Goal: Task Accomplishment & Management: Complete application form

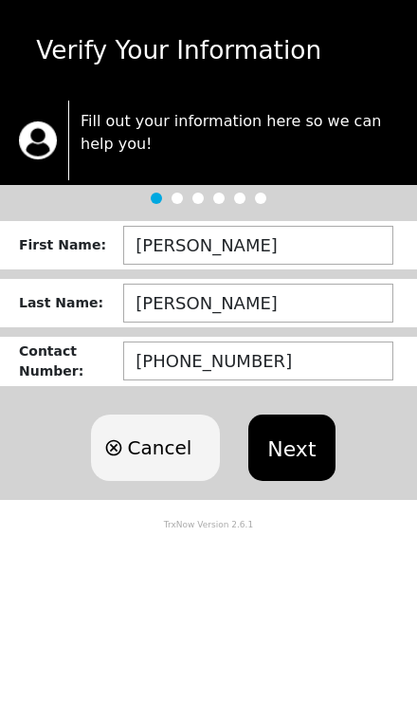
click at [292, 442] on button "Next" at bounding box center [291, 447] width 86 height 66
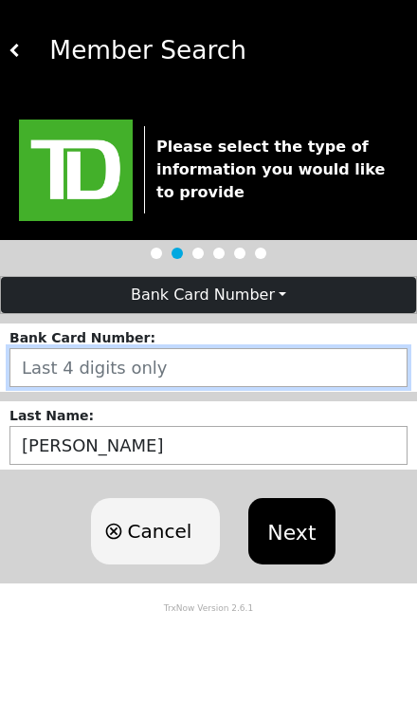
click at [333, 372] on input "number" at bounding box center [208, 367] width 398 height 39
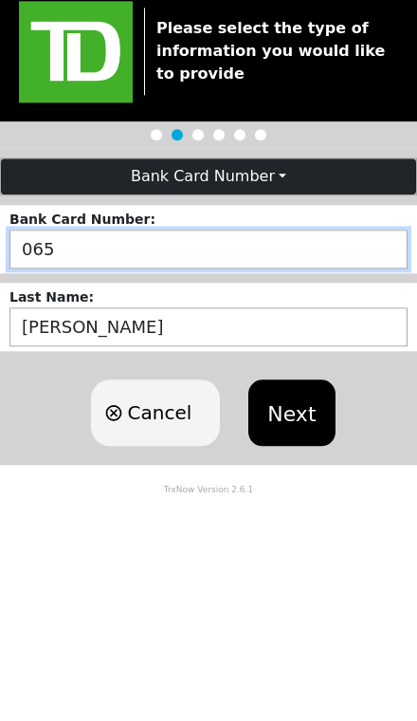
type input "0655"
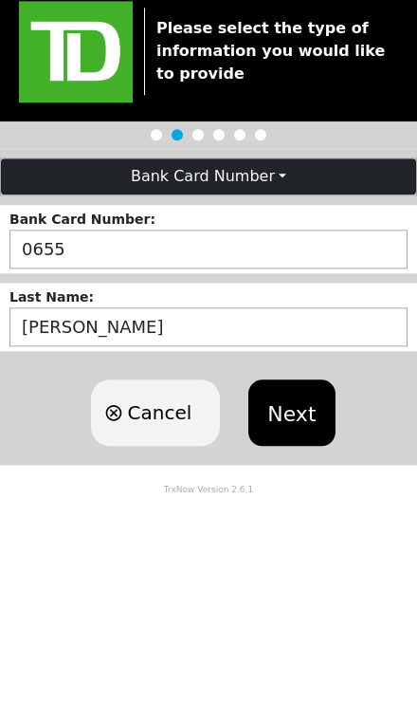
click at [303, 498] on button "Next" at bounding box center [291, 531] width 86 height 66
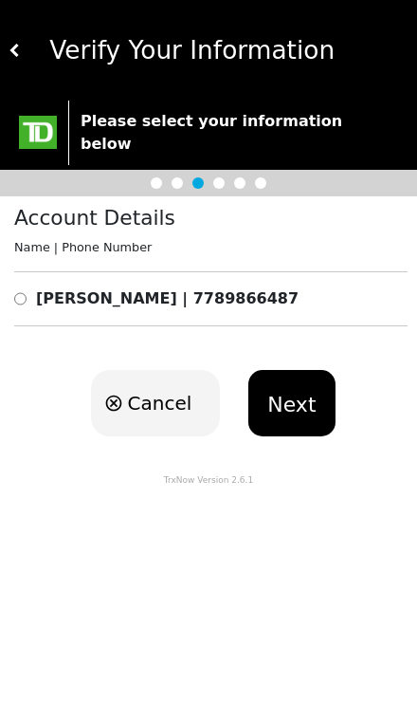
click at [23, 287] on input "radio" at bounding box center [20, 298] width 12 height 23
radio input "true"
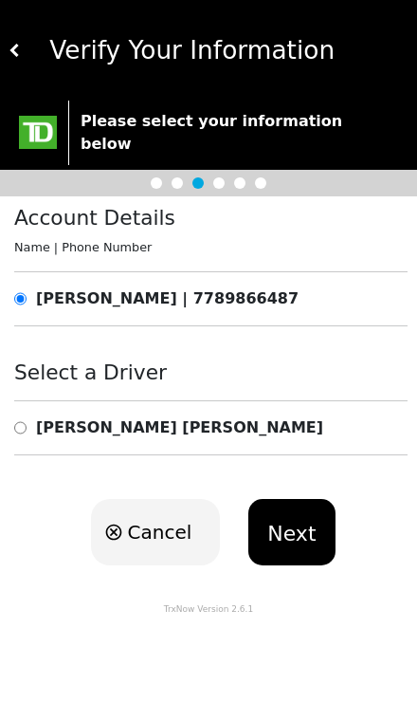
click at [21, 416] on input "radio" at bounding box center [20, 427] width 12 height 23
radio input "true"
click at [274, 507] on button "Next" at bounding box center [291, 532] width 86 height 66
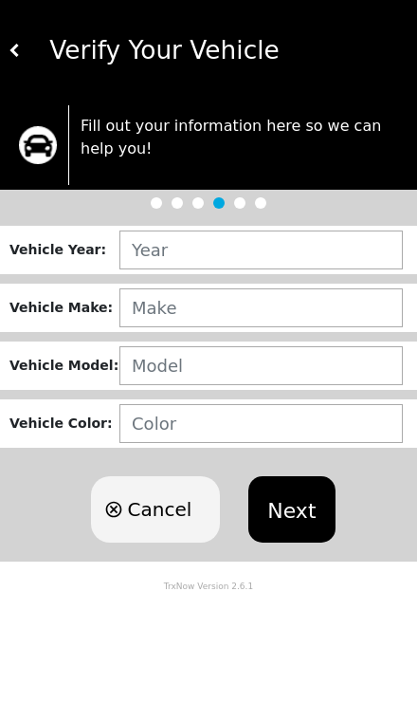
click at [17, 44] on img at bounding box center [15, 50] width 13 height 13
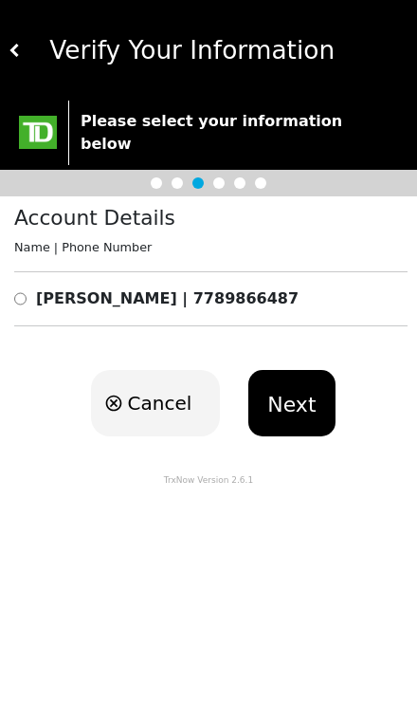
click at [325, 287] on div "[PERSON_NAME] | 7789866487" at bounding box center [210, 298] width 393 height 23
click at [303, 287] on div "[PERSON_NAME] | 7789866487" at bounding box center [210, 298] width 393 height 23
click at [134, 260] on div "Account Details Name | Phone Number [PERSON_NAME] | [PHONE_NUMBER]" at bounding box center [208, 273] width 417 height 155
click at [30, 257] on div "Account Details Name | Phone Number [PERSON_NAME] | [PHONE_NUMBER]" at bounding box center [208, 273] width 417 height 155
click at [26, 287] on input "radio" at bounding box center [20, 298] width 12 height 23
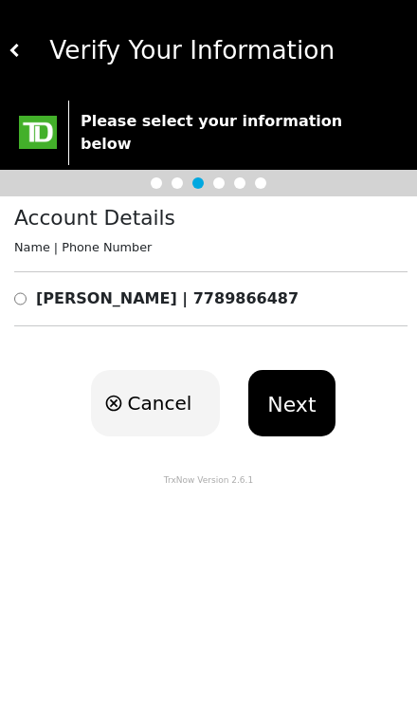
radio input "true"
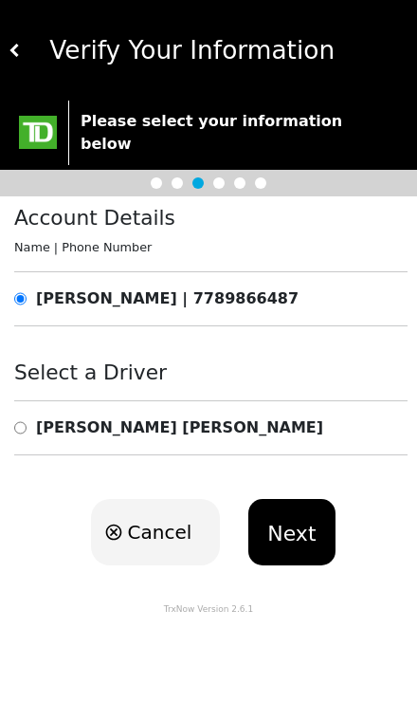
click at [293, 416] on div "[PERSON_NAME]" at bounding box center [210, 427] width 393 height 23
click at [64, 418] on b "[PERSON_NAME]" at bounding box center [179, 427] width 287 height 18
click at [27, 416] on input "radio" at bounding box center [20, 427] width 12 height 23
radio input "true"
click at [285, 515] on button "Next" at bounding box center [291, 532] width 86 height 66
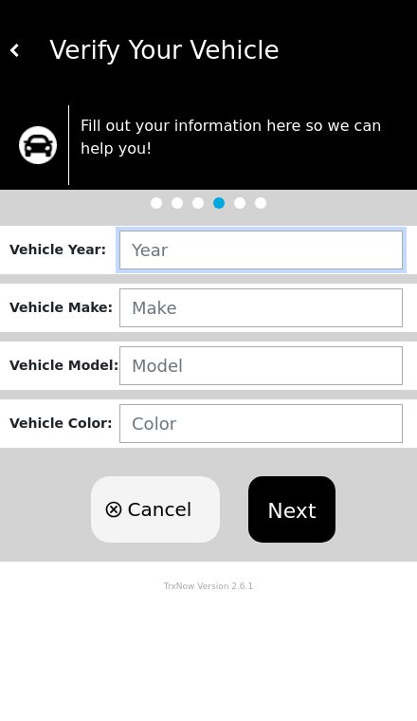
click at [360, 250] on input "text" at bounding box center [261, 249] width 284 height 39
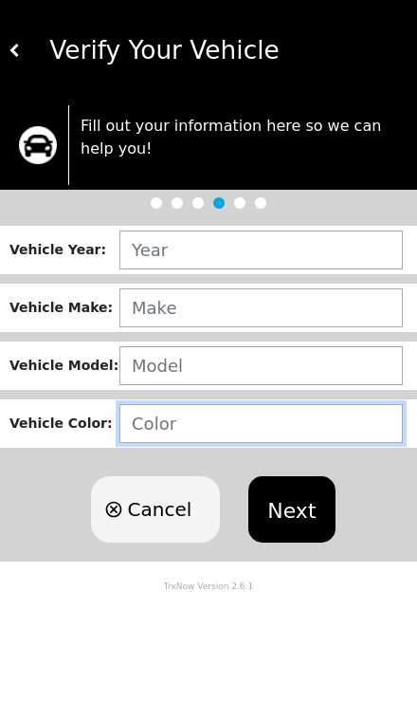
click at [193, 413] on input "text" at bounding box center [261, 423] width 284 height 39
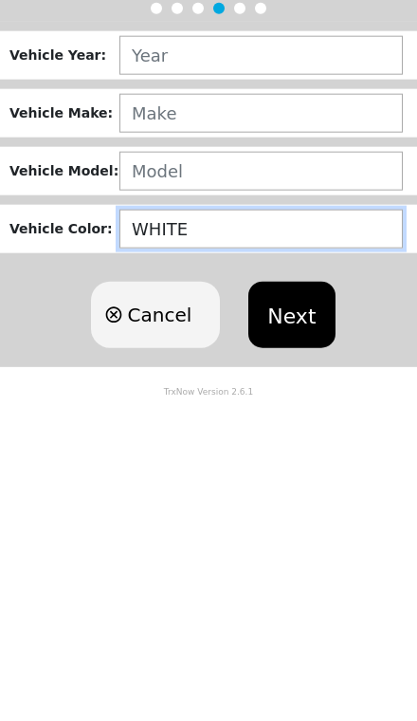
type input "WHITE"
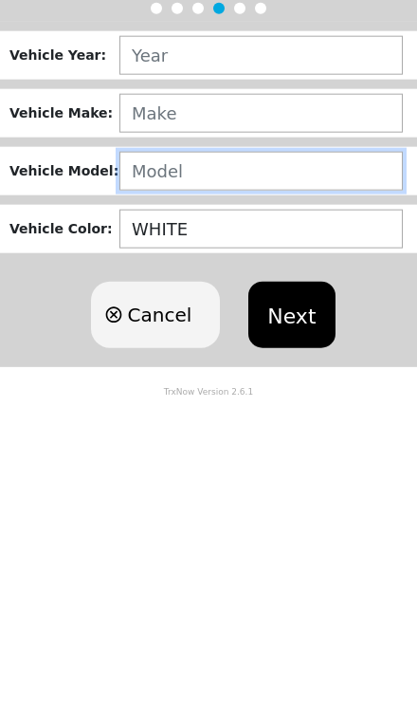
click at [155, 346] on input "text" at bounding box center [261, 365] width 284 height 39
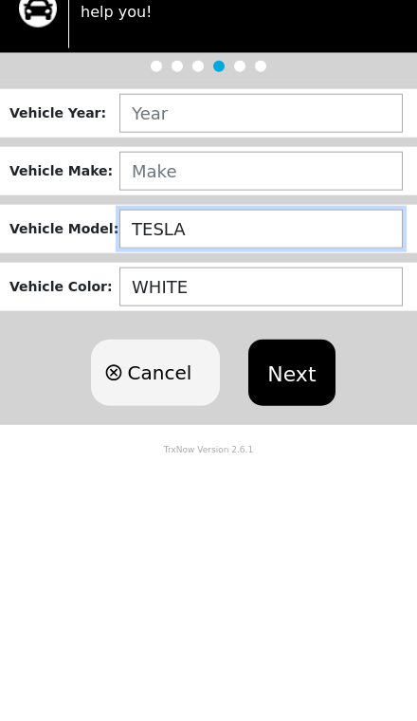
type input "TESLA"
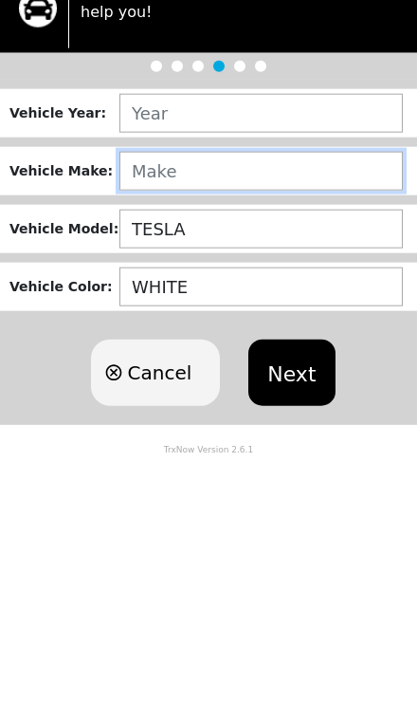
click at [172, 288] on input "text" at bounding box center [261, 307] width 284 height 39
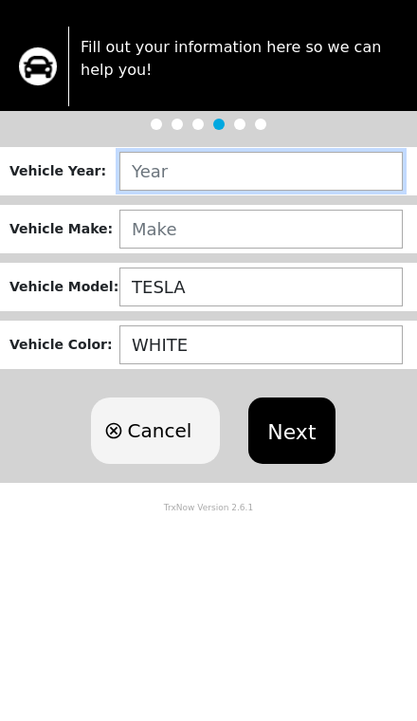
click at [143, 230] on input "text" at bounding box center [261, 249] width 284 height 39
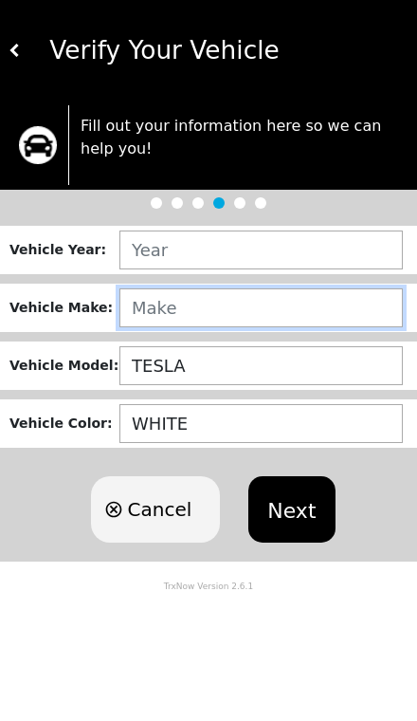
click at [134, 302] on input "text" at bounding box center [261, 307] width 284 height 39
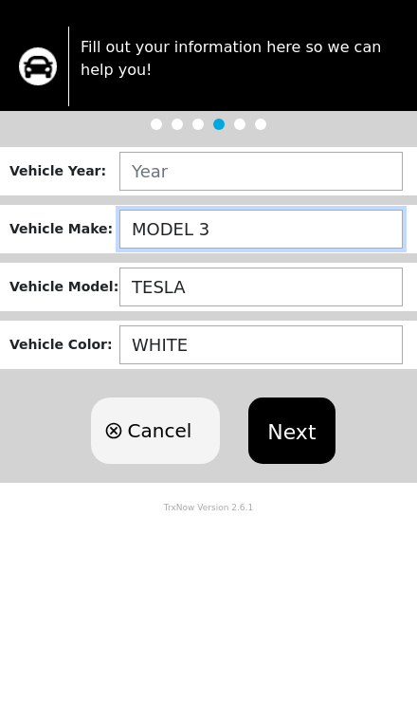
type input "MODEL 3"
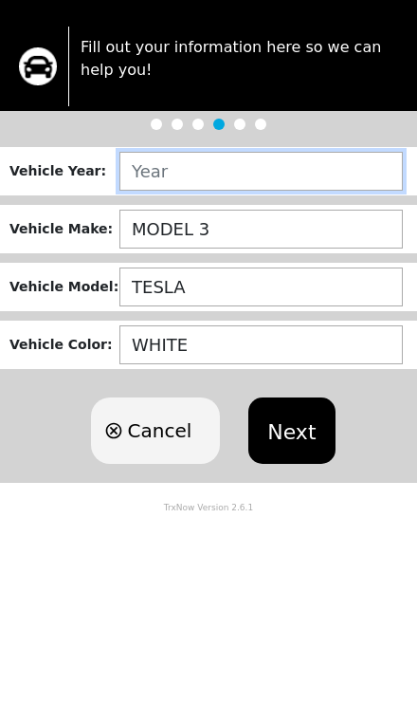
click at [152, 230] on input "text" at bounding box center [261, 249] width 284 height 39
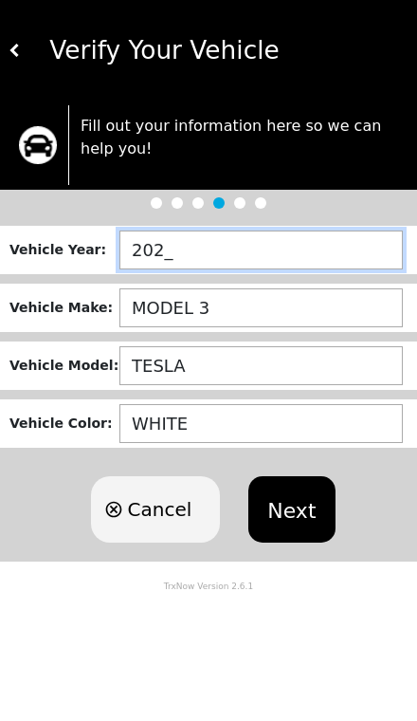
type input "2022"
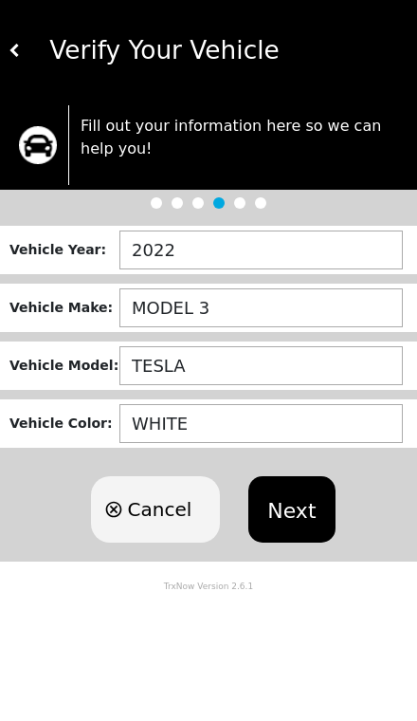
click at [293, 509] on button "Next" at bounding box center [291, 509] width 86 height 66
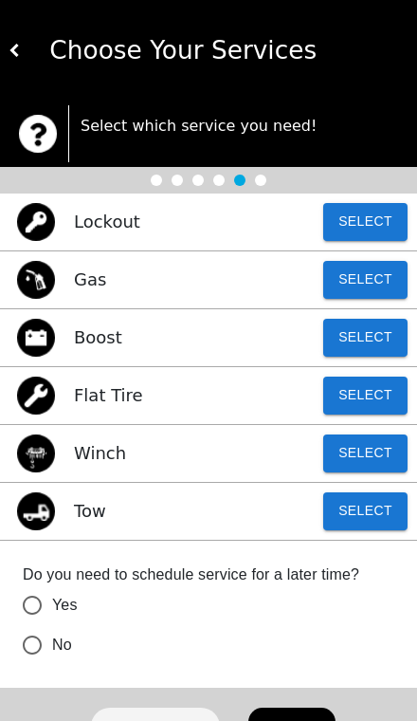
click at [373, 394] on button "Select" at bounding box center [365, 395] width 84 height 38
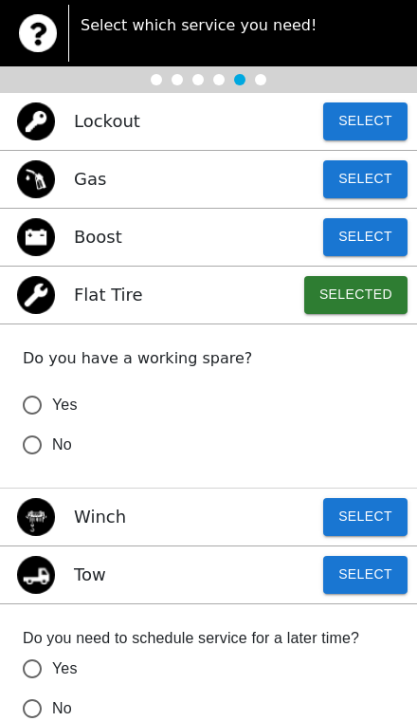
scroll to position [101, 0]
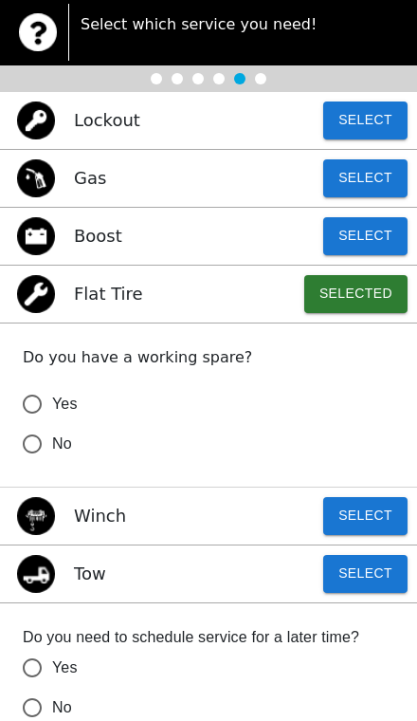
click at [30, 438] on input "No" at bounding box center [32, 444] width 40 height 40
radio input "false"
click at [362, 580] on button "Select" at bounding box center [365, 574] width 84 height 38
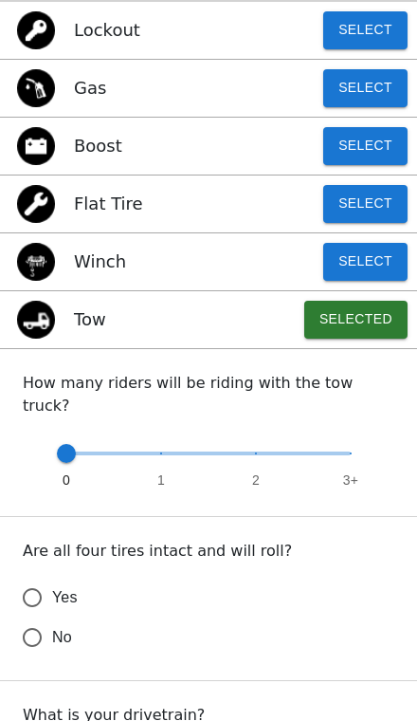
scroll to position [193, 0]
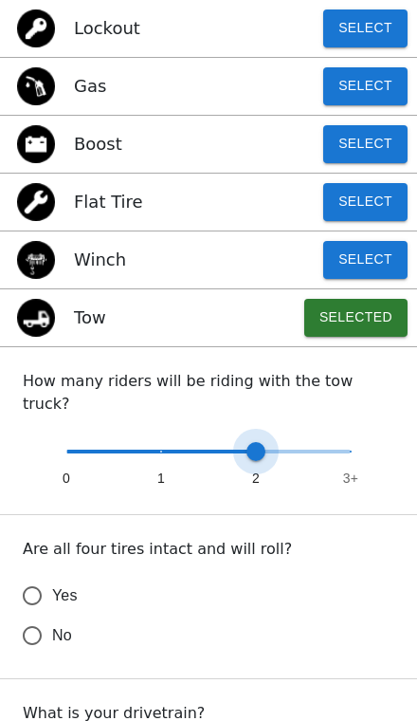
click at [265, 442] on span at bounding box center [256, 451] width 19 height 19
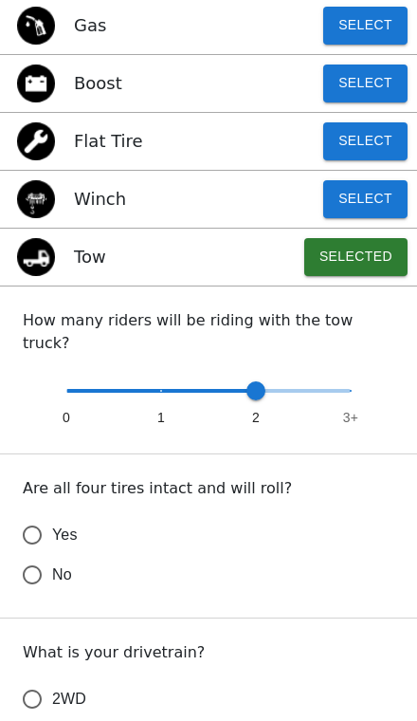
scroll to position [254, 0]
type input "1"
click at [154, 381] on span at bounding box center [161, 390] width 19 height 19
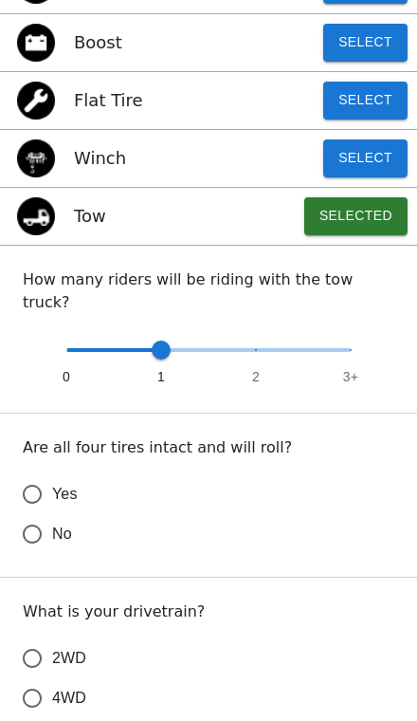
scroll to position [296, 0]
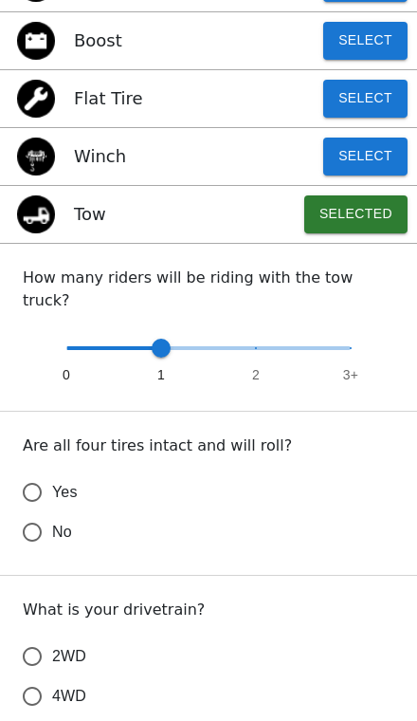
click at [30, 472] on input "Yes" at bounding box center [32, 492] width 40 height 40
radio input "false"
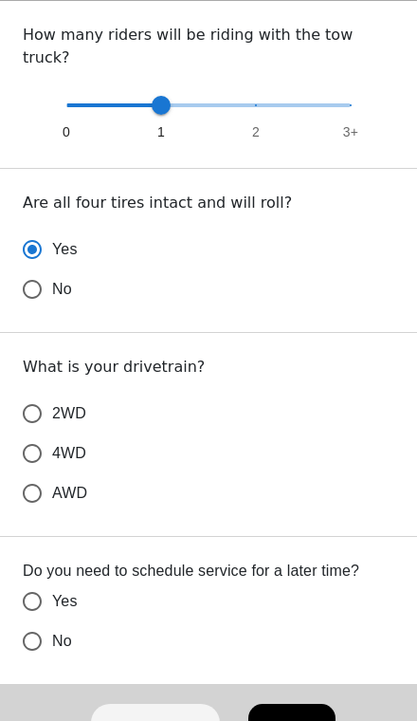
scroll to position [539, 0]
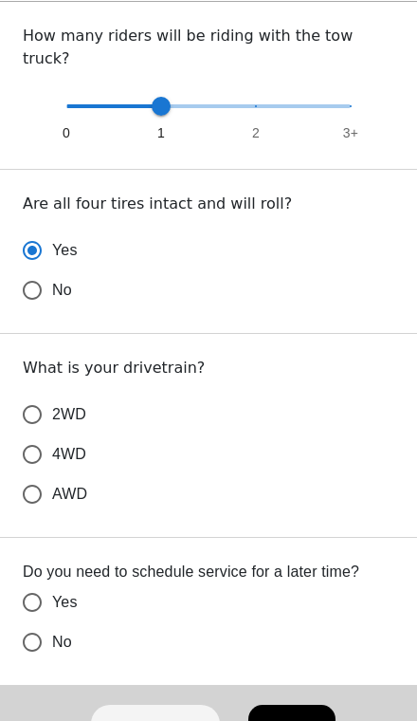
click at [40, 622] on input "No" at bounding box center [32, 642] width 40 height 40
radio input "false"
radio input "true"
click at [16, 474] on input "AWD" at bounding box center [32, 494] width 40 height 40
radio input "false"
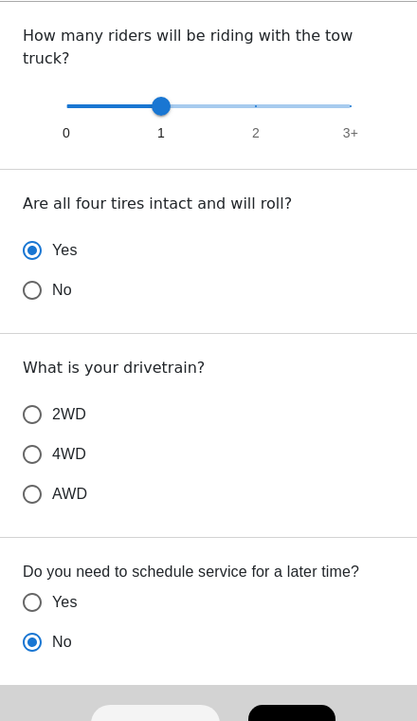
radio input "false"
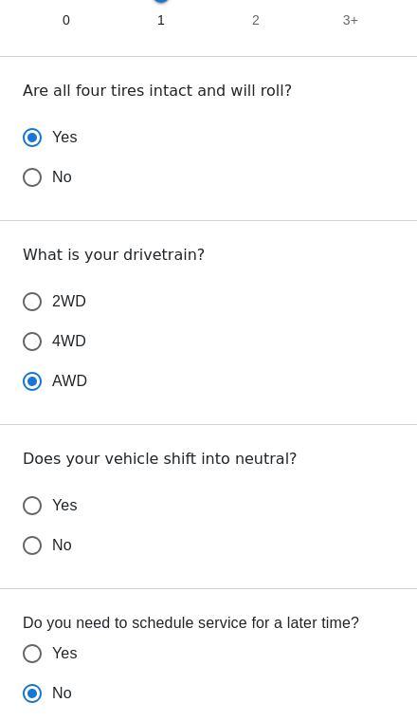
click at [19, 282] on input "2WD" at bounding box center [32, 302] width 40 height 40
radio input "false"
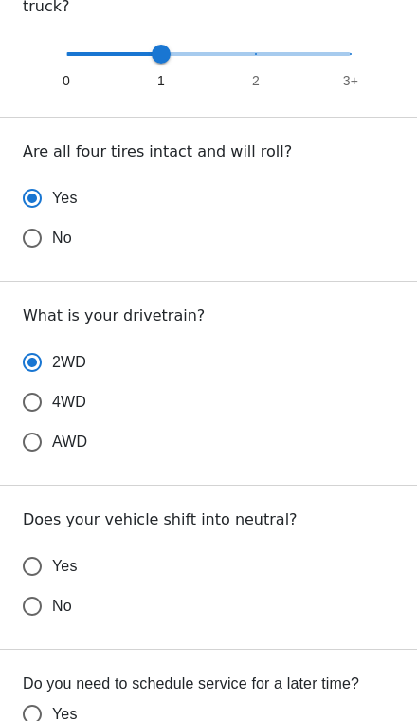
scroll to position [590, 0]
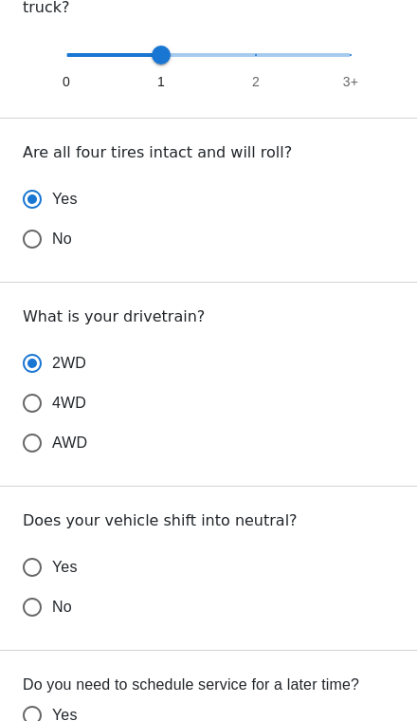
click at [31, 219] on input "No" at bounding box center [32, 239] width 40 height 40
radio input "false"
radio input "true"
radio input "false"
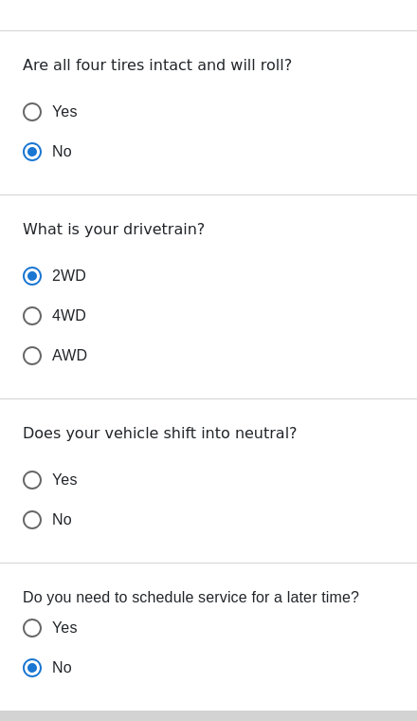
scroll to position [678, 0]
click at [35, 459] on input "Yes" at bounding box center [32, 479] width 40 height 40
radio input "false"
radio input "true"
radio input "false"
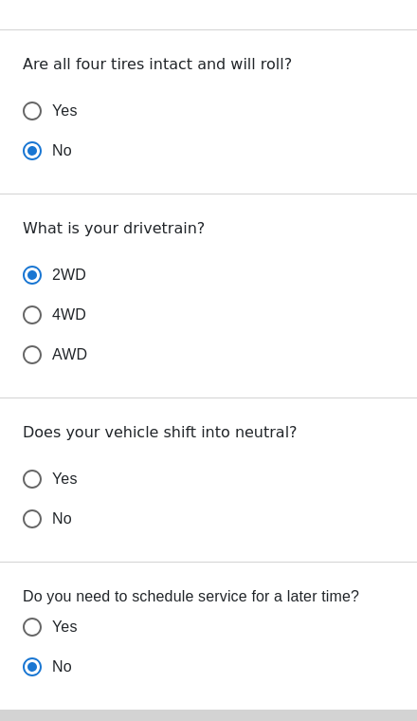
radio input "false"
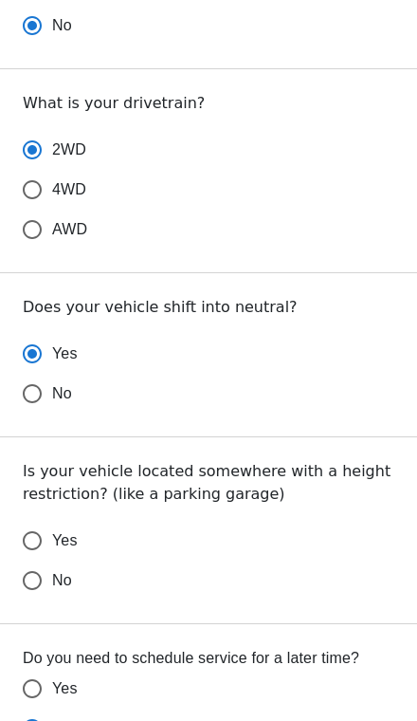
click at [29, 560] on input "No" at bounding box center [32, 580] width 40 height 40
radio input "false"
radio input "true"
radio input "false"
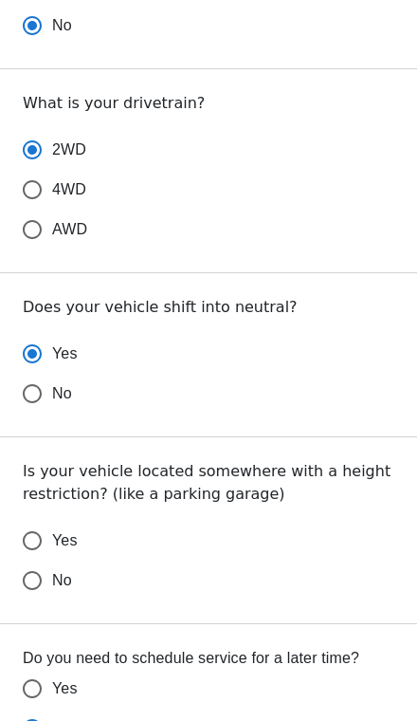
radio input "false"
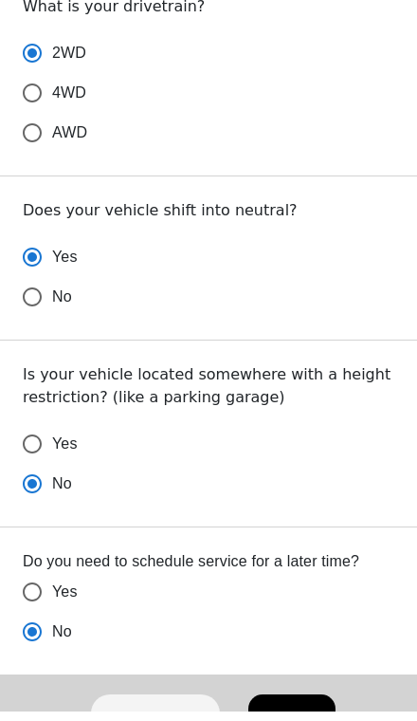
scroll to position [889, 0]
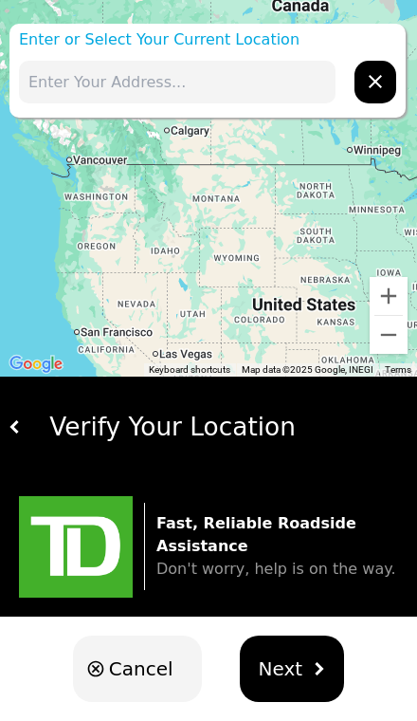
click at [73, 83] on input "text" at bounding box center [177, 82] width 317 height 43
type input "b"
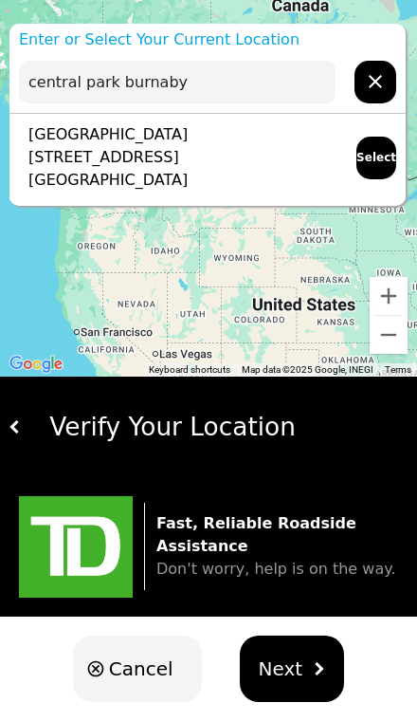
click at [39, 151] on p "[GEOGRAPHIC_DATA][STREET_ADDRESS][GEOGRAPHIC_DATA]" at bounding box center [178, 157] width 319 height 68
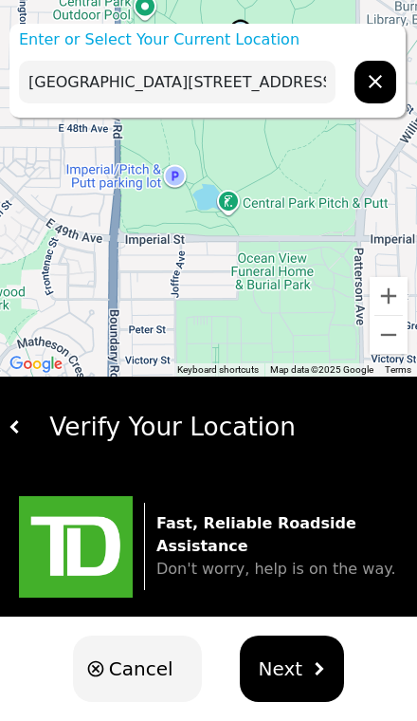
click at [166, 82] on input "[GEOGRAPHIC_DATA][STREET_ADDRESS][GEOGRAPHIC_DATA]" at bounding box center [177, 82] width 317 height 43
click at [126, 80] on input "[GEOGRAPHIC_DATA][STREET_ADDRESS][GEOGRAPHIC_DATA]" at bounding box center [177, 82] width 317 height 43
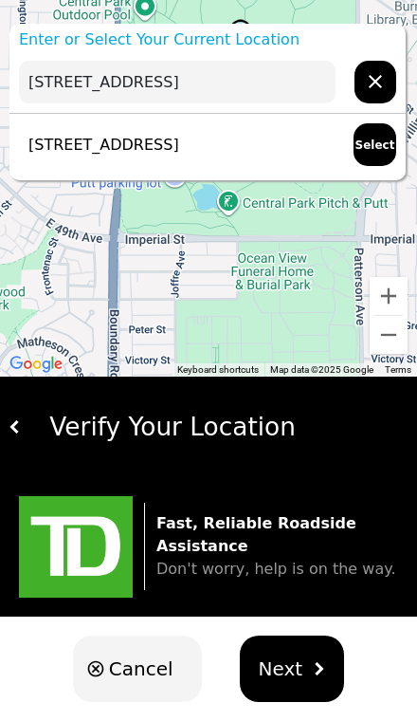
type input "[STREET_ADDRESS]"
click at [374, 81] on icon "hidden" at bounding box center [375, 81] width 13 height 13
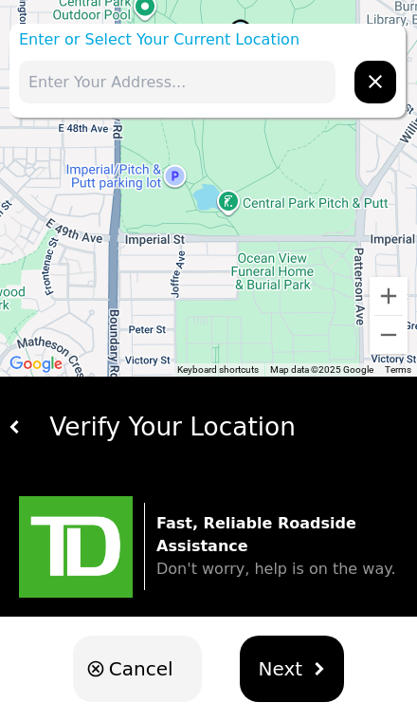
click at [63, 85] on input "text" at bounding box center [177, 82] width 317 height 43
type input "49.22690N, 123.01795W"
click at [369, 80] on icon "hidden" at bounding box center [375, 81] width 23 height 23
click at [81, 98] on input "text" at bounding box center [177, 82] width 317 height 43
type input "imperial boundary"
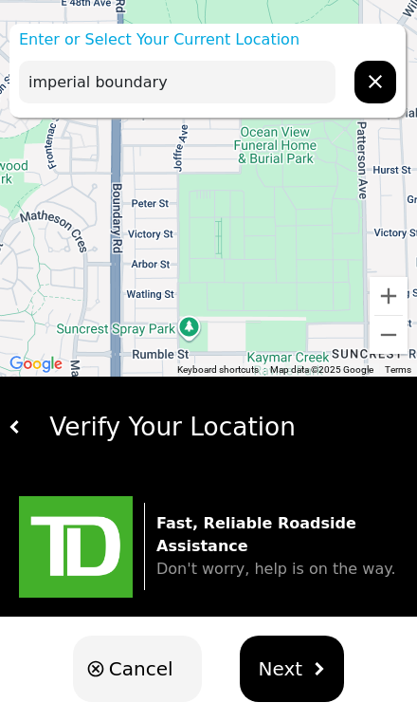
click at [58, 44] on p "Enter or Select Your Current Location" at bounding box center [207, 39] width 396 height 23
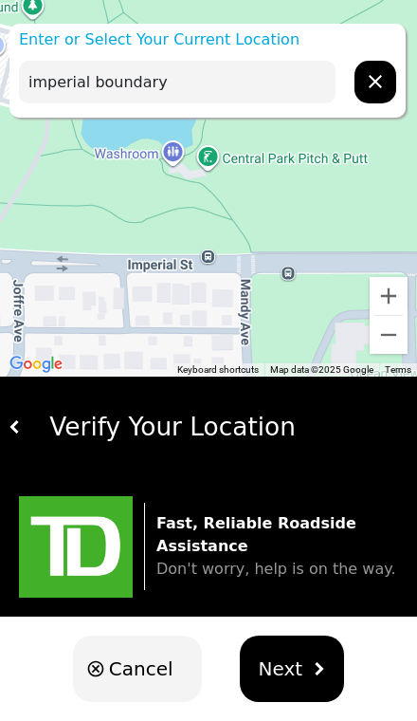
click at [294, 666] on span "Next" at bounding box center [281, 668] width 45 height 28
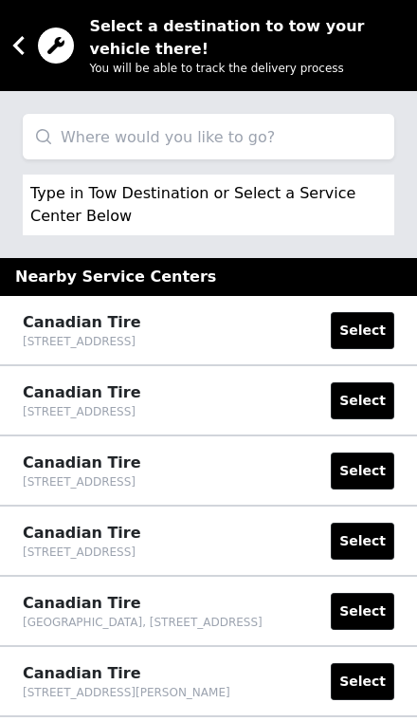
click at [86, 145] on input "search" at bounding box center [209, 137] width 372 height 46
type input "kent"
click at [31, 45] on icon at bounding box center [19, 46] width 38 height 38
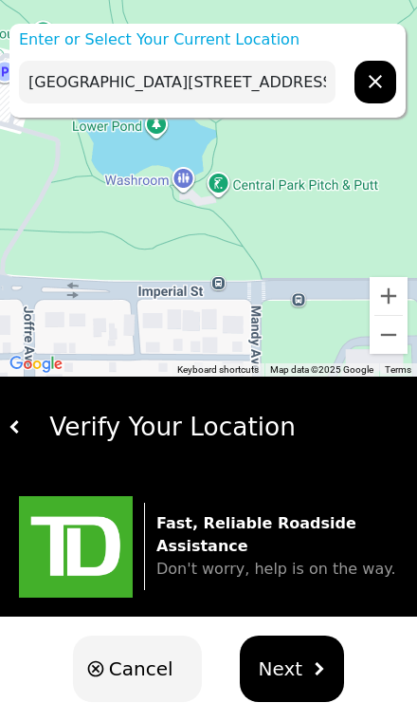
click at [47, 90] on input "[GEOGRAPHIC_DATA][STREET_ADDRESS][GEOGRAPHIC_DATA]" at bounding box center [177, 82] width 317 height 43
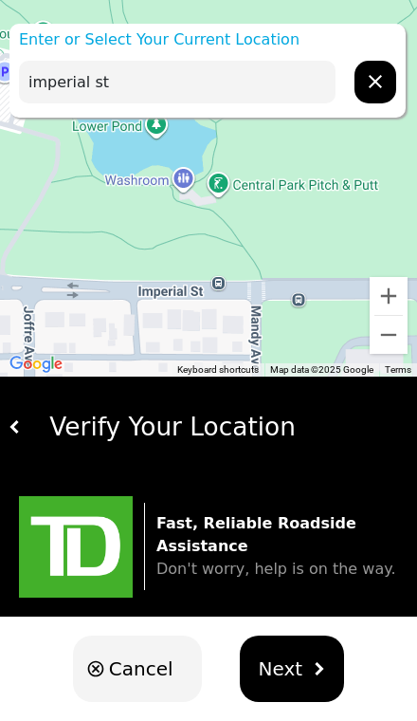
click at [90, 46] on p "Enter or Select Your Current Location" at bounding box center [207, 39] width 396 height 23
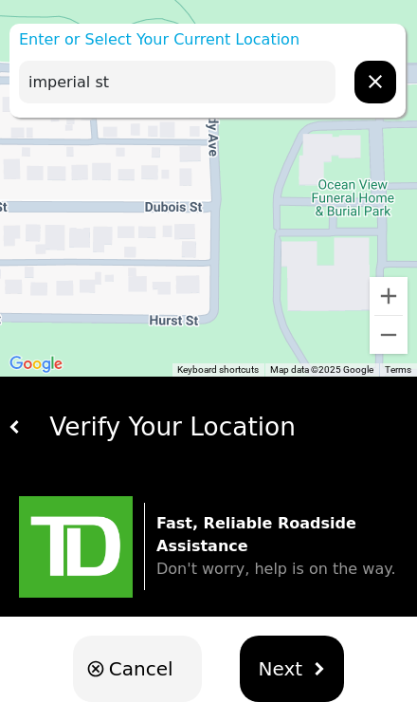
click at [111, 72] on input "imperial st" at bounding box center [177, 82] width 317 height 43
type input "i"
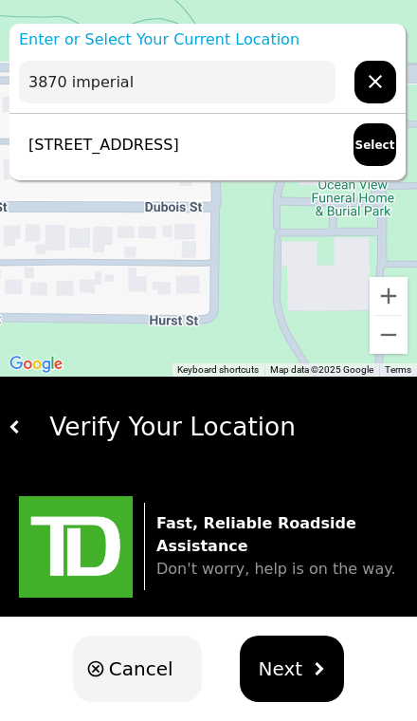
click at [56, 138] on p "[STREET_ADDRESS]" at bounding box center [99, 145] width 160 height 23
type input "[STREET_ADDRESS]"
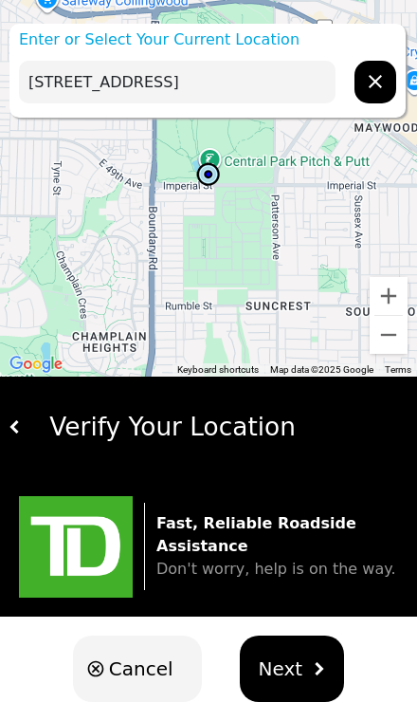
click at [286, 663] on span "Next" at bounding box center [281, 668] width 45 height 28
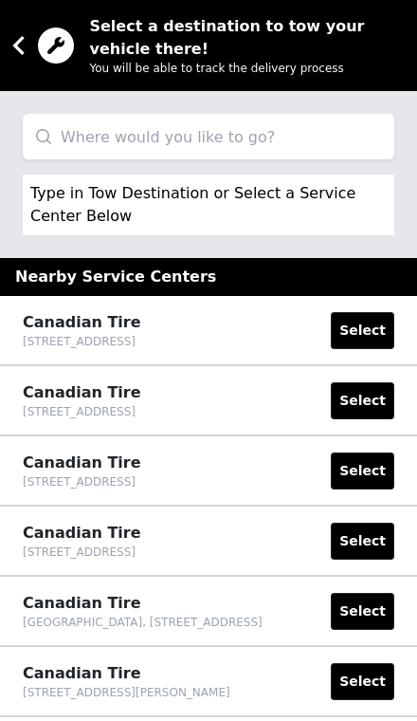
click at [75, 137] on input "search" at bounding box center [209, 137] width 372 height 46
type input "3281 E Kent"
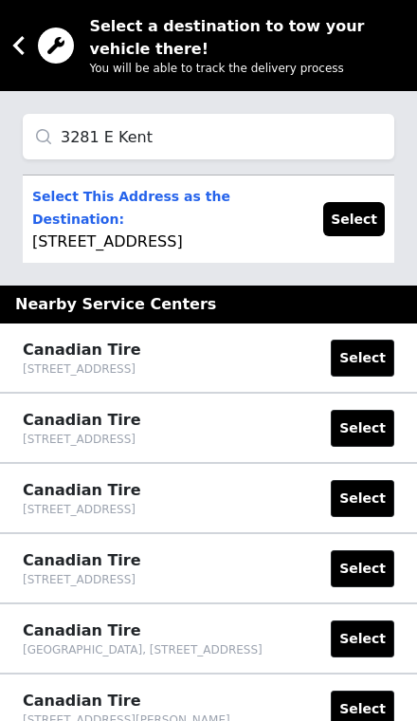
click at [362, 213] on button "Select" at bounding box center [354, 219] width 62 height 34
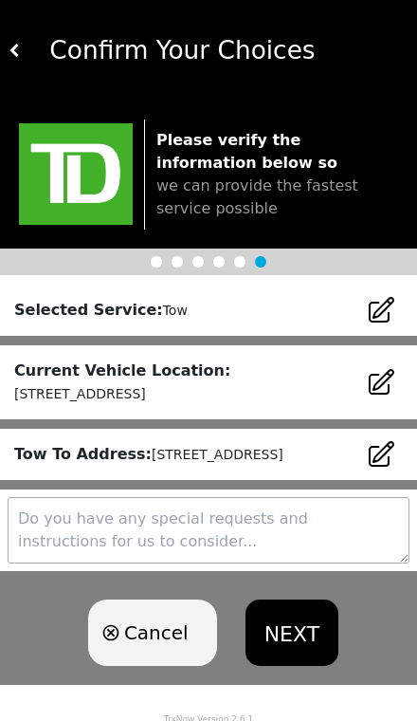
click at [327, 563] on textarea at bounding box center [209, 530] width 402 height 66
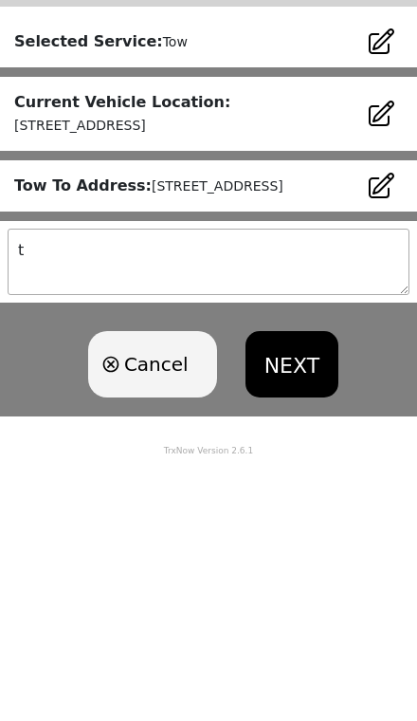
scroll to position [27, 0]
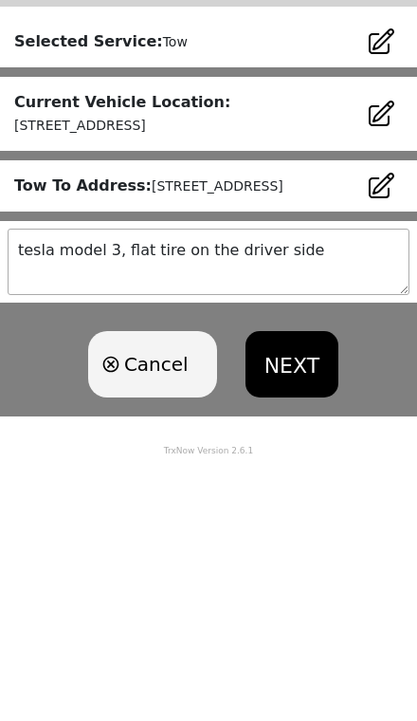
click at [217, 492] on textarea "tesla model 3, flat tire on the driver side" at bounding box center [209, 525] width 402 height 66
type textarea "tesla model 3, flat tire on the front driver side"
click at [294, 595] on button "NEXT" at bounding box center [292, 628] width 93 height 66
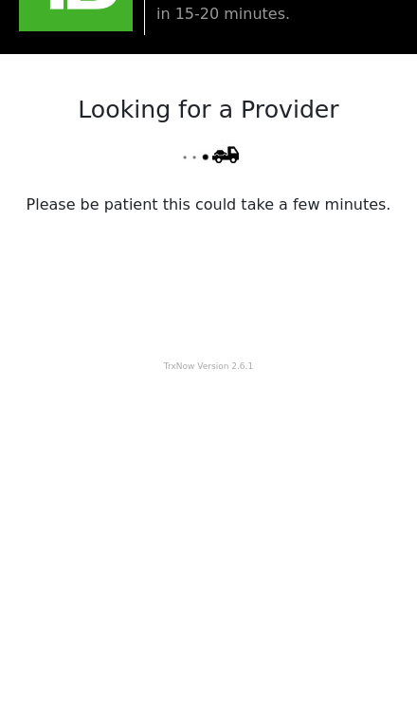
scroll to position [0, 0]
